Goal: Task Accomplishment & Management: Manage account settings

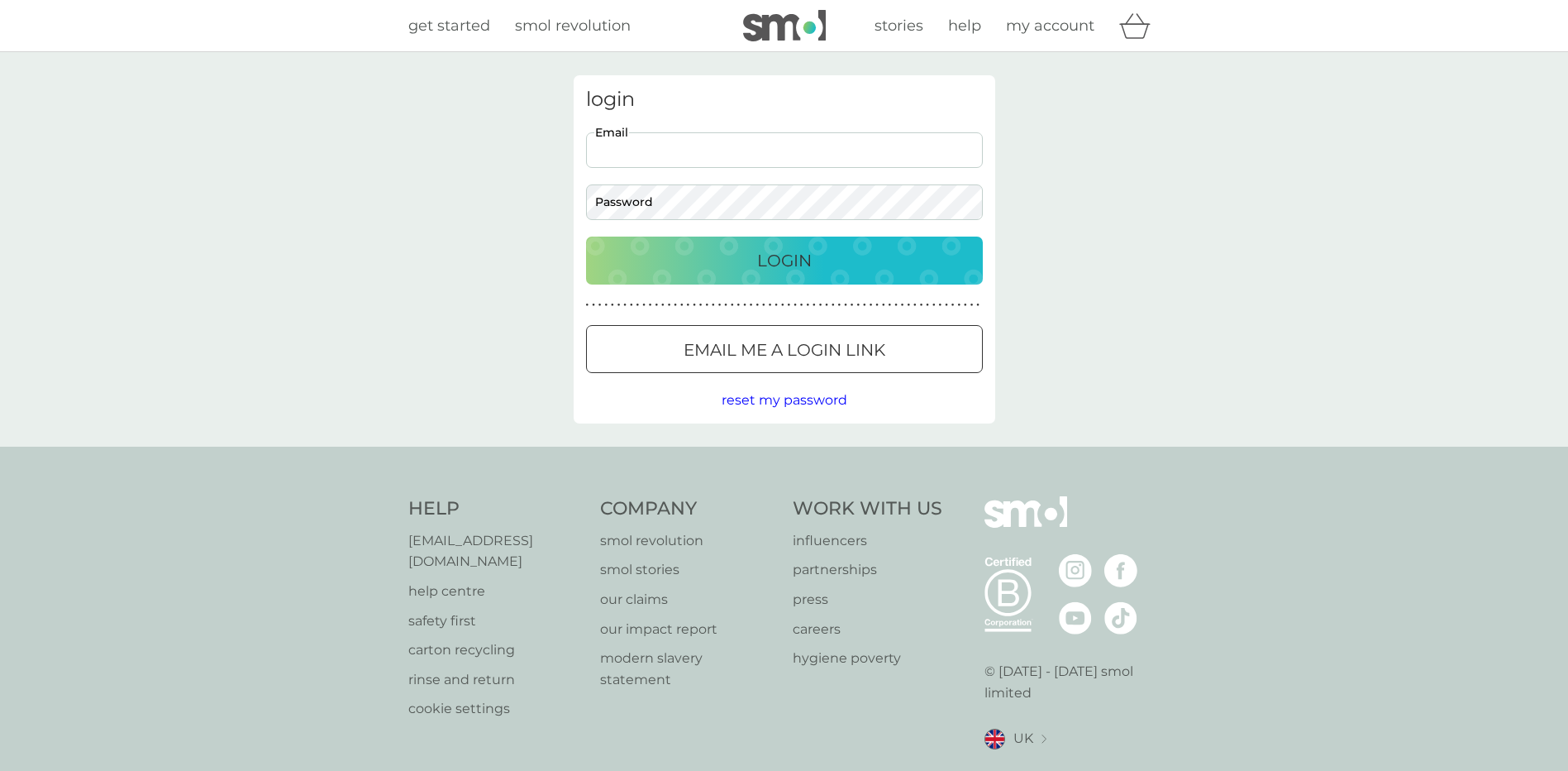
click at [724, 161] on input "Email" at bounding box center [784, 150] width 397 height 36
type input "thebowshers@sky.com"
click at [586, 237] on button "Login" at bounding box center [784, 261] width 397 height 48
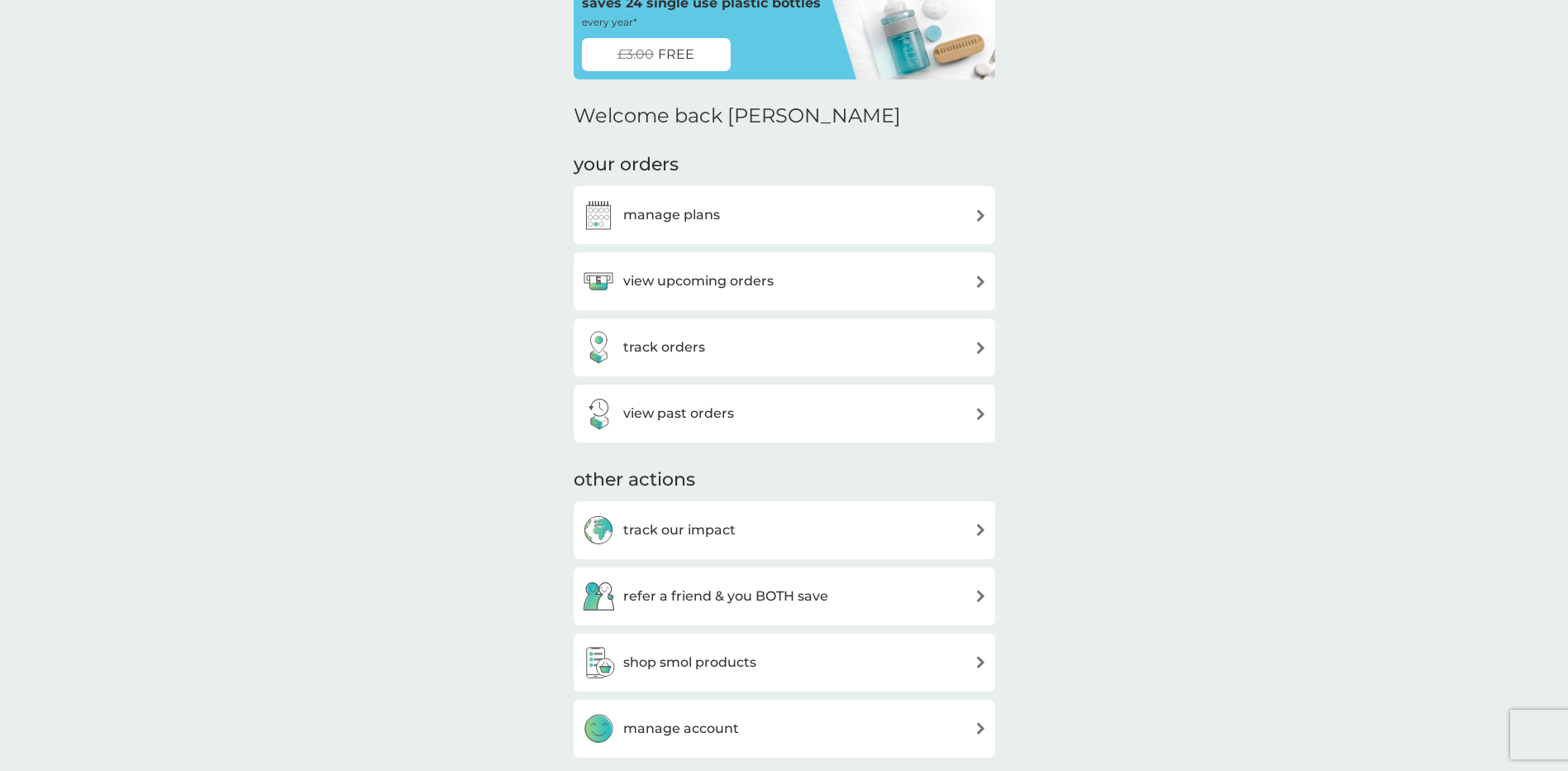
scroll to position [82, 0]
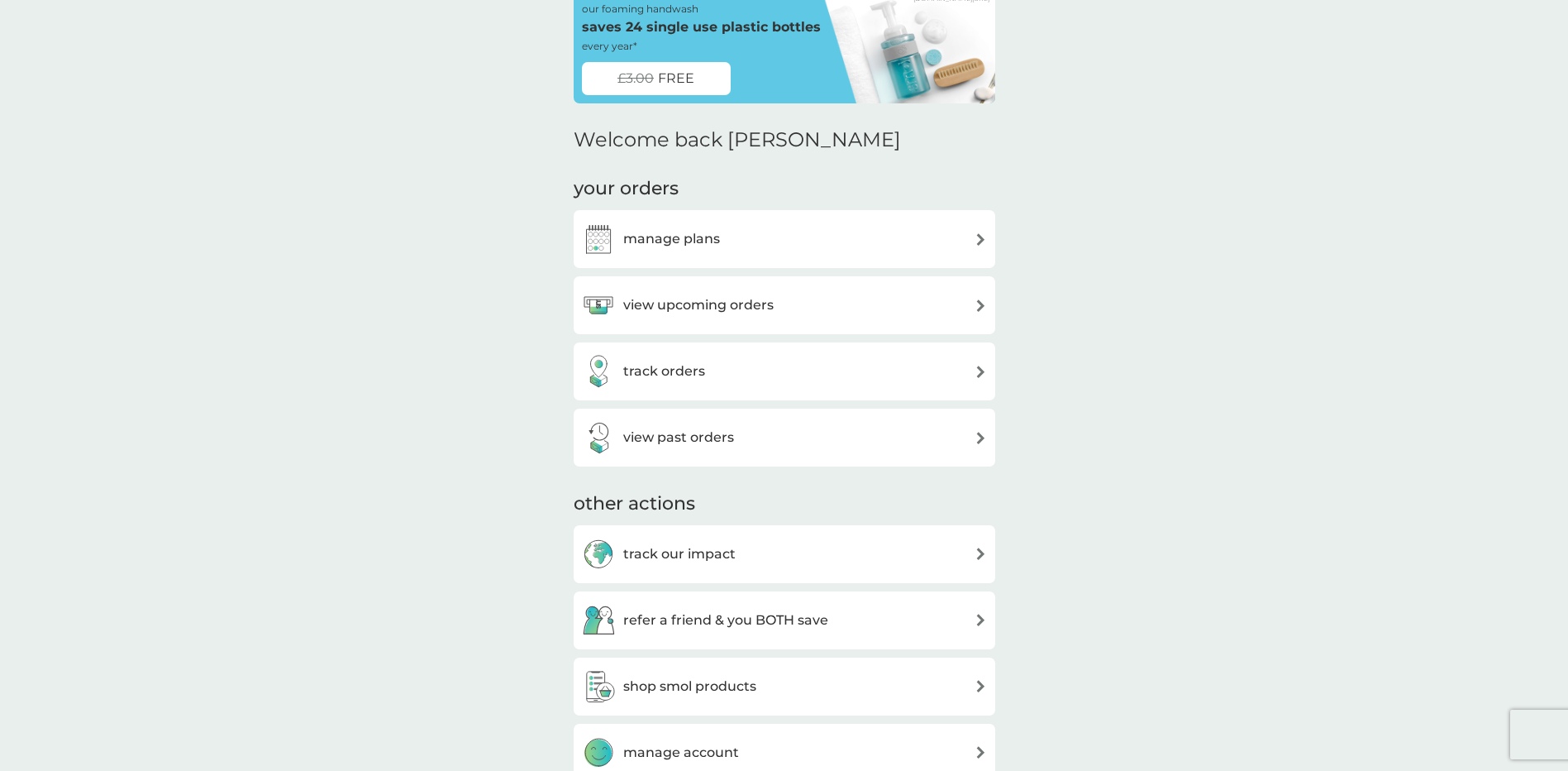
click at [672, 241] on h3 "manage plans" at bounding box center [672, 240] width 97 height 22
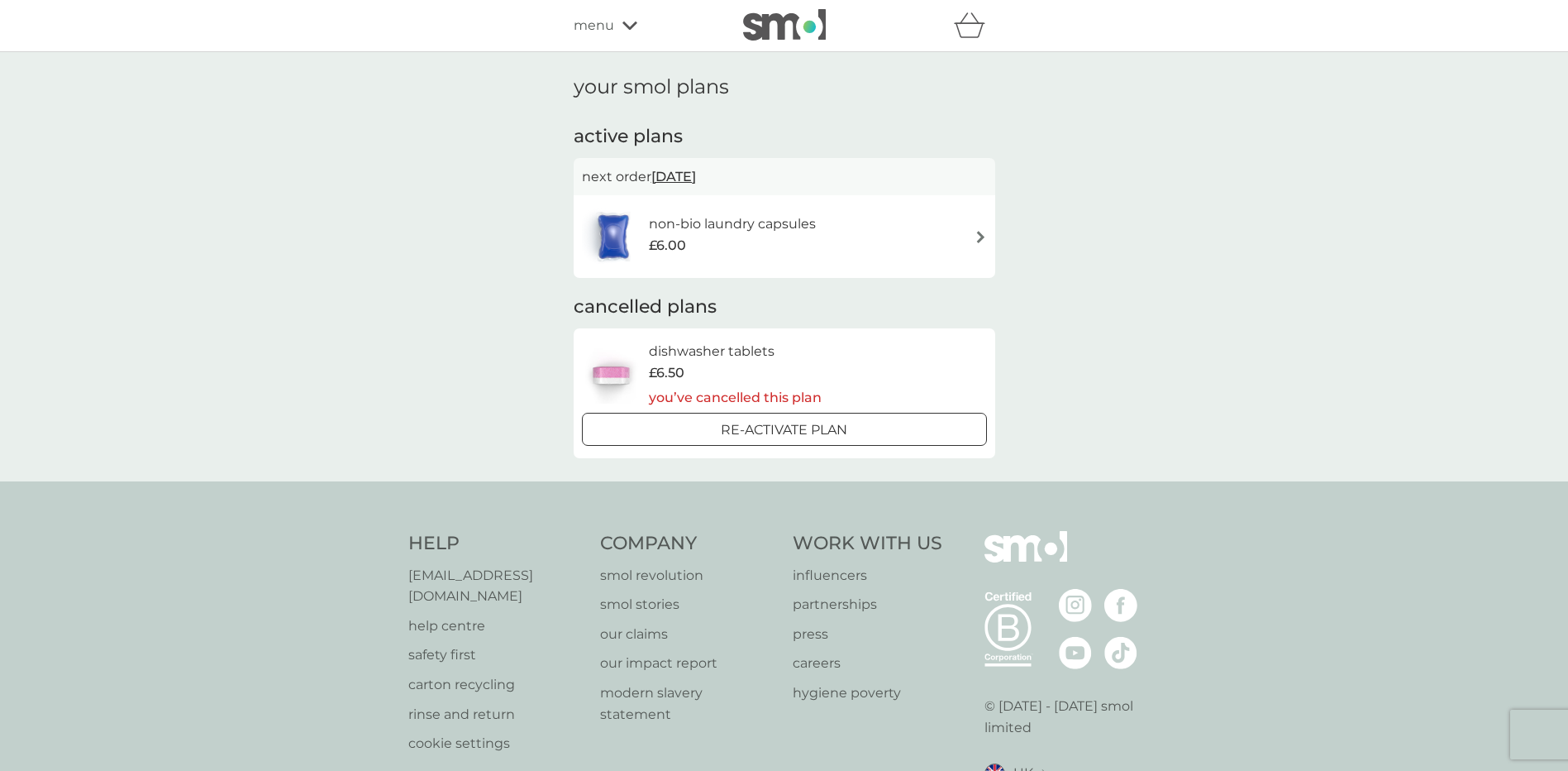
click at [848, 236] on div "non-bio laundry capsules £6.00" at bounding box center [784, 236] width 405 height 58
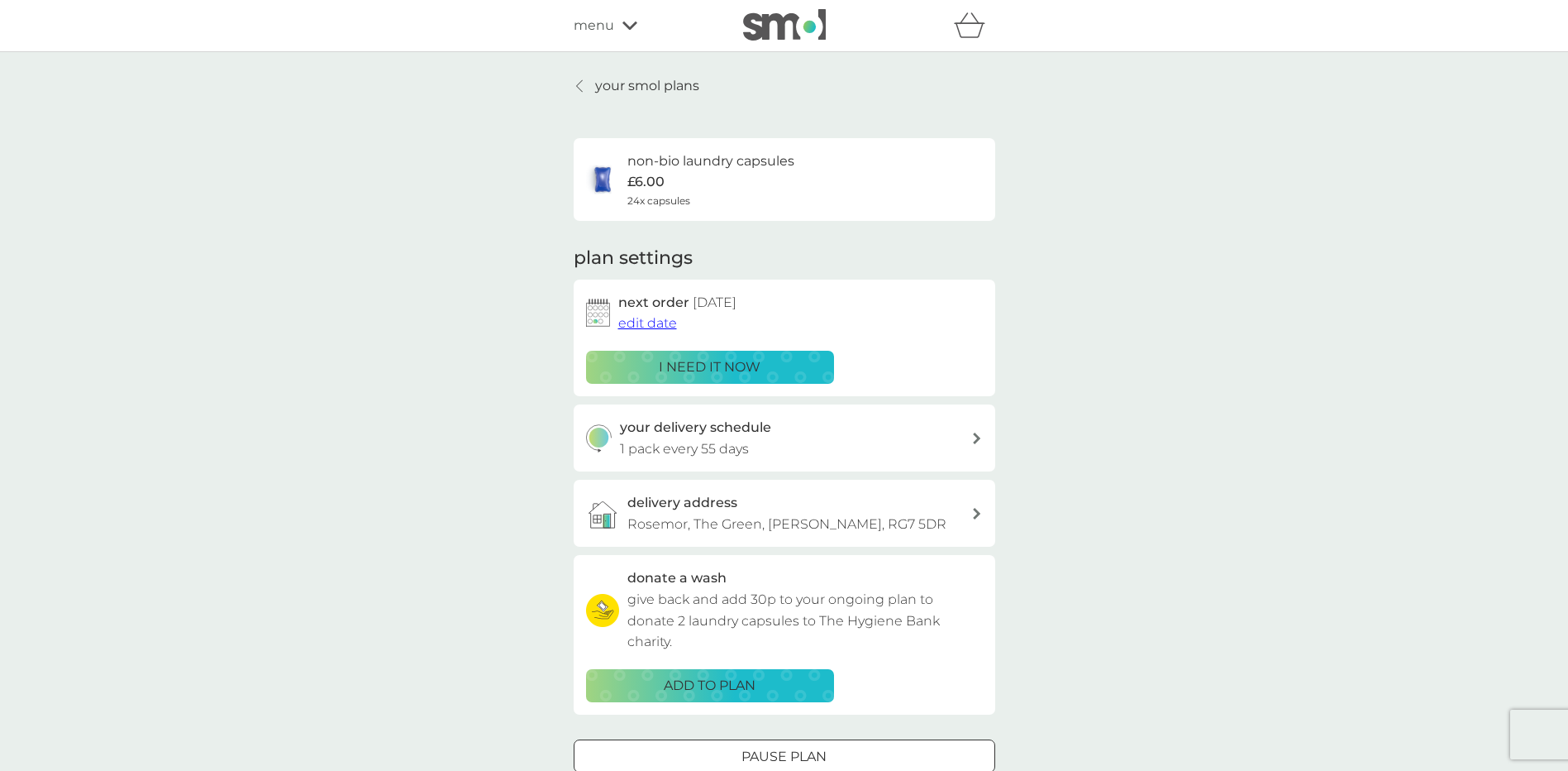
click at [629, 27] on icon at bounding box center [630, 26] width 15 height 10
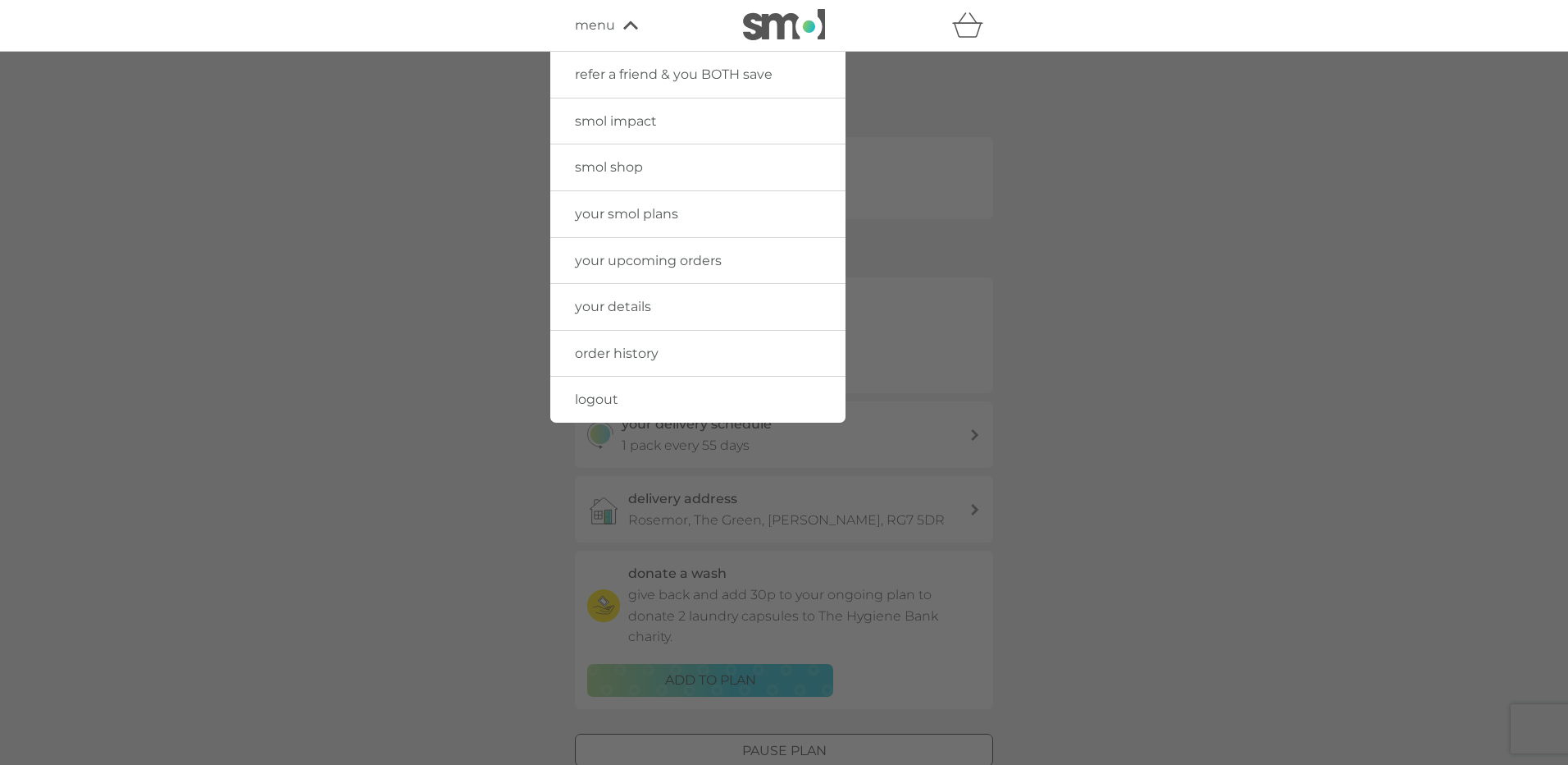
click at [592, 308] on span "your details" at bounding box center [613, 306] width 76 height 15
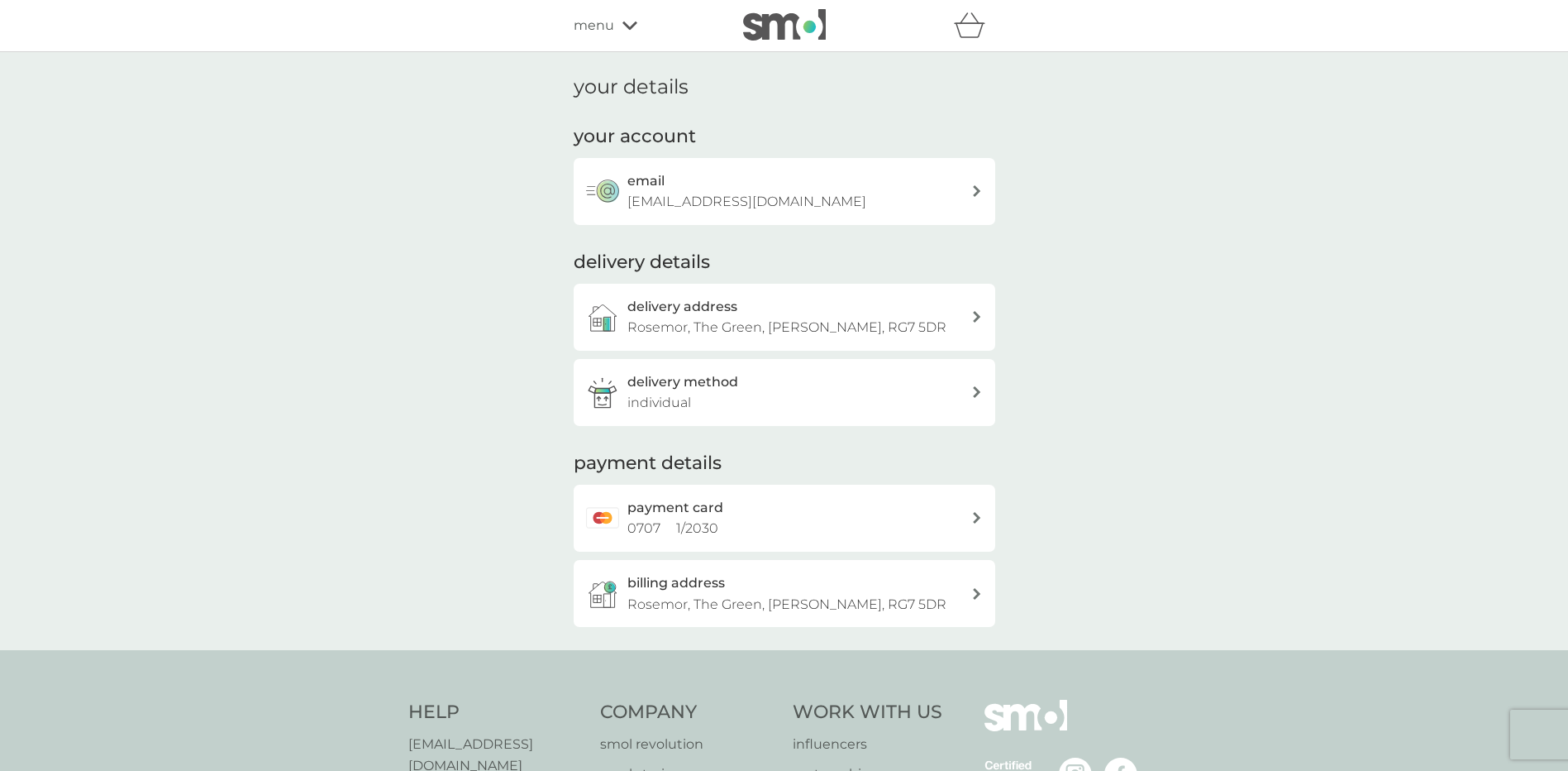
click at [932, 517] on div "payment card 0707 1 / 2030" at bounding box center [799, 518] width 344 height 42
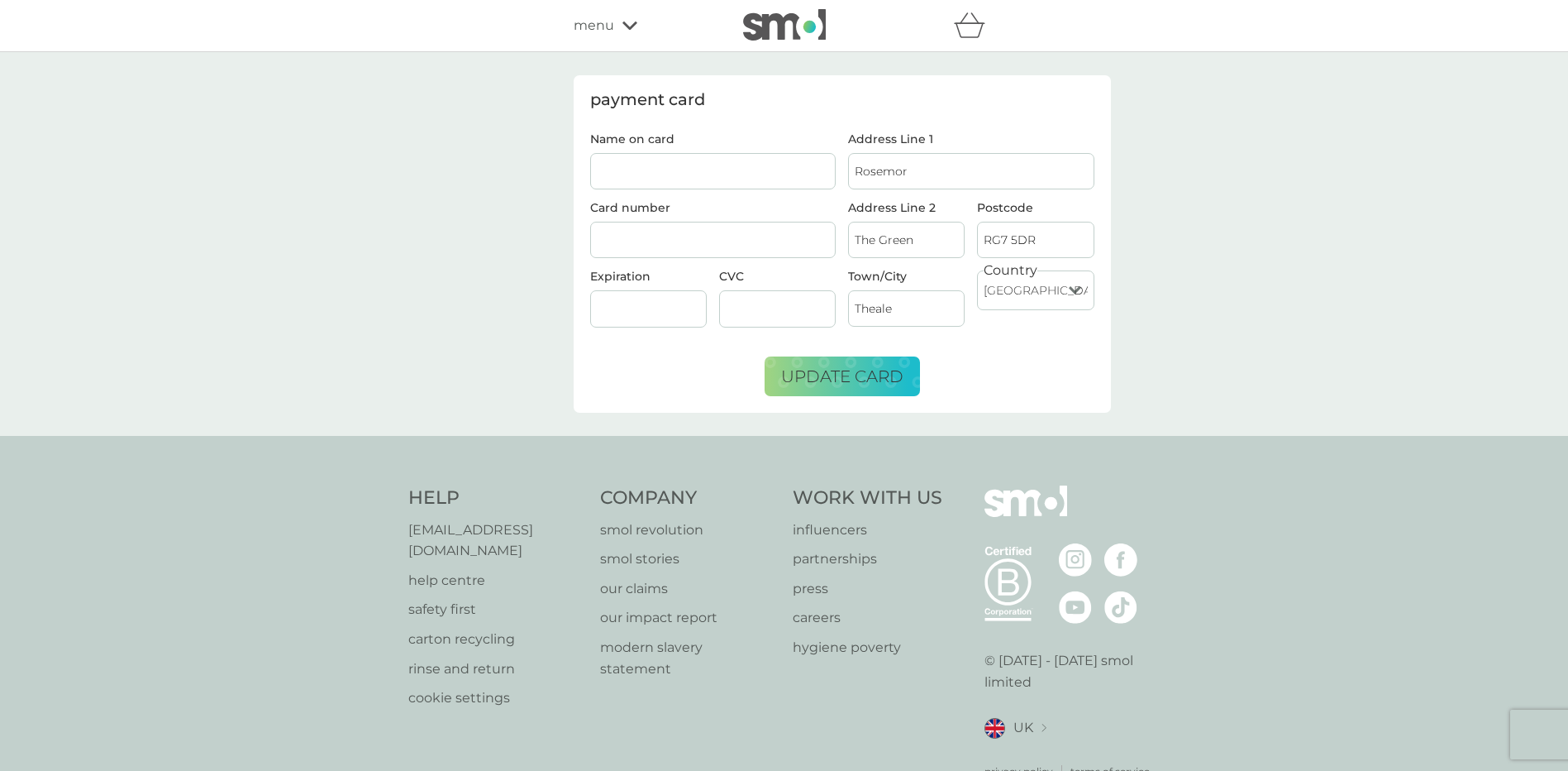
click at [704, 175] on input "Name on card" at bounding box center [713, 171] width 246 height 37
type input "Mrs S J Bowsher"
click at [859, 392] on button "update card" at bounding box center [842, 376] width 155 height 39
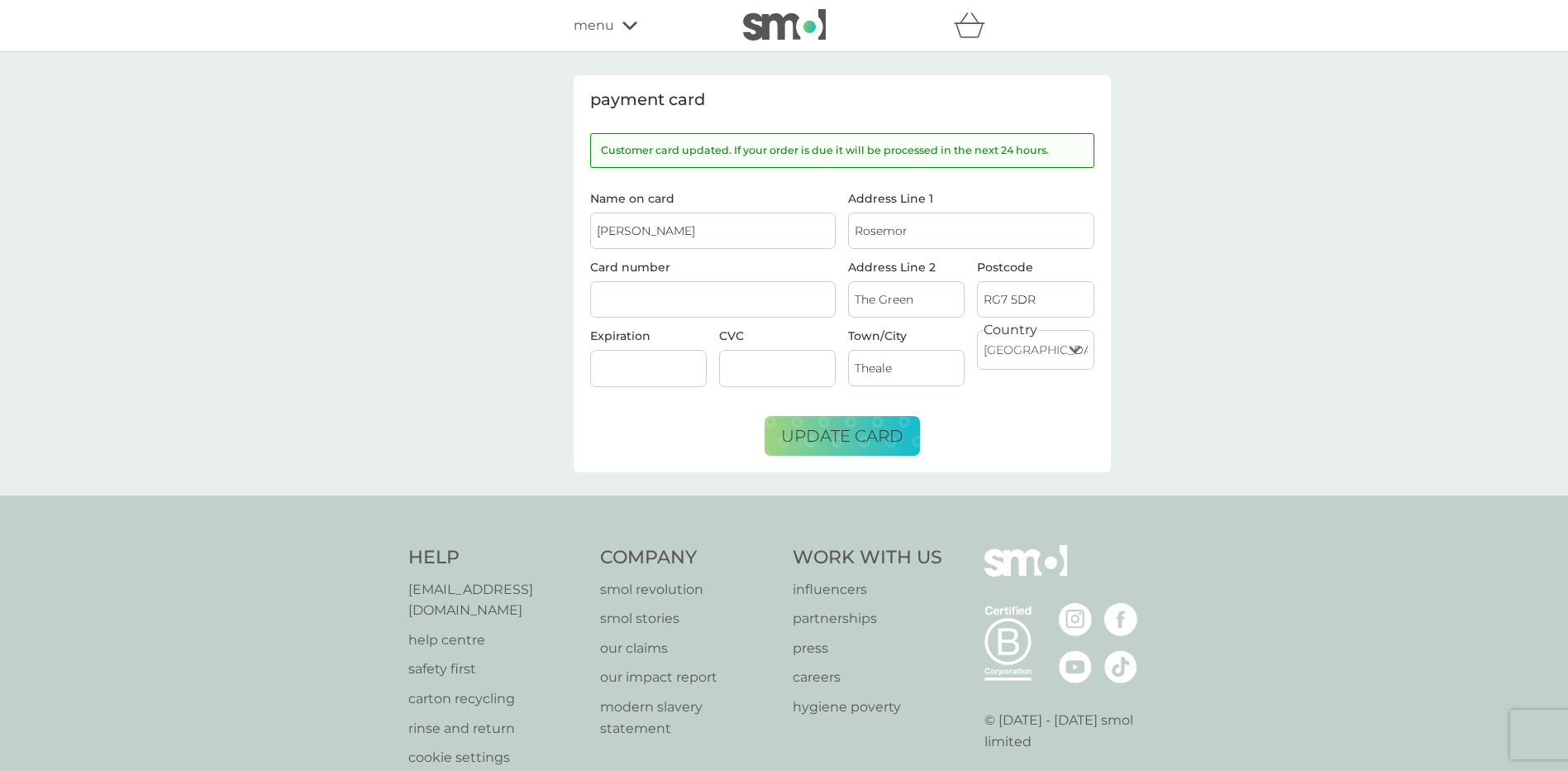
click at [635, 21] on icon at bounding box center [630, 26] width 15 height 10
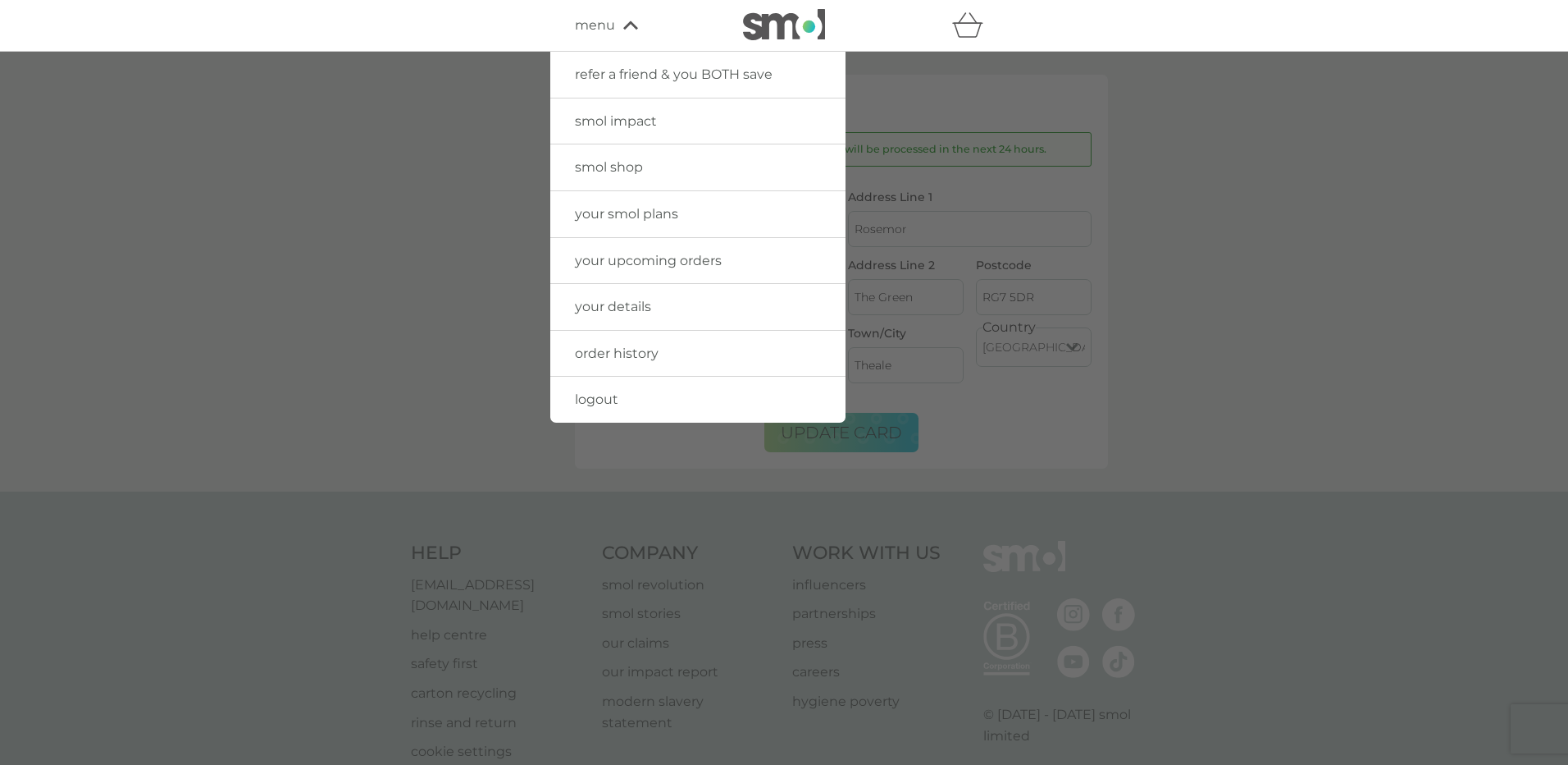
click at [598, 403] on span "logout" at bounding box center [597, 398] width 44 height 15
